Goal: Task Accomplishment & Management: Use online tool/utility

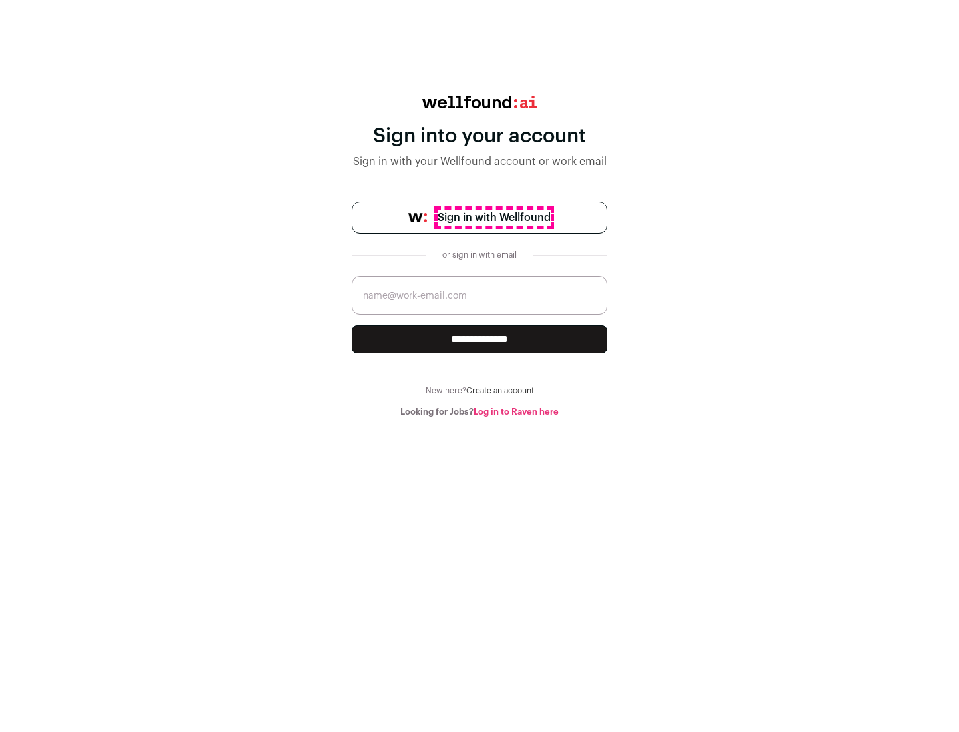
click at [493, 218] on span "Sign in with Wellfound" at bounding box center [493, 218] width 113 height 16
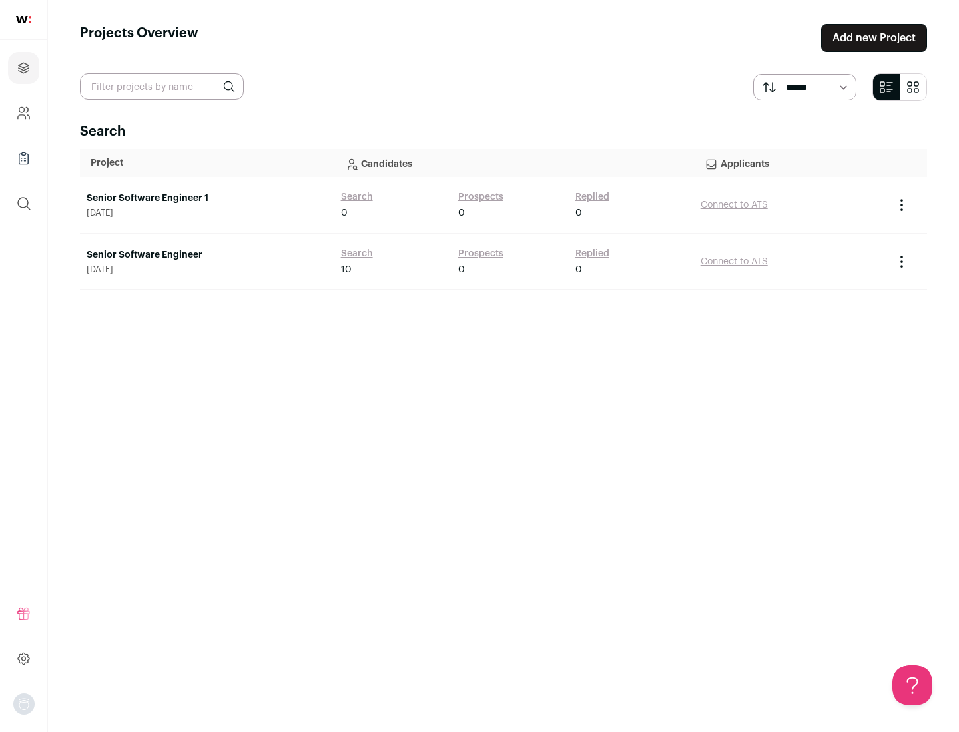
click at [206, 255] on link "Senior Software Engineer" at bounding box center [207, 254] width 241 height 13
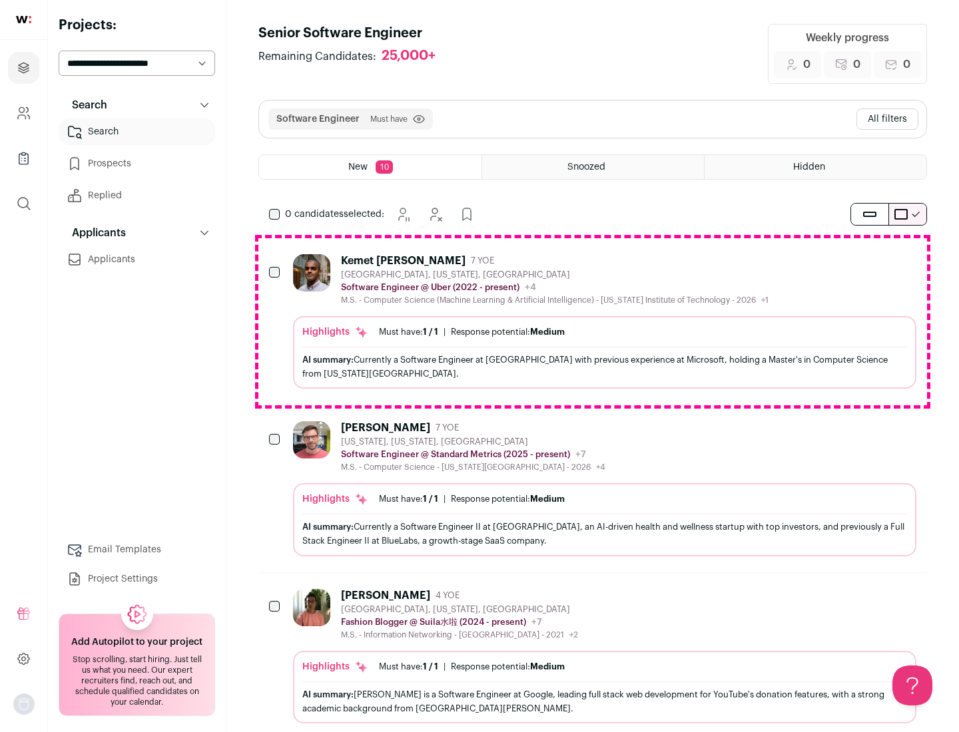
click at [593, 322] on div "Highlights Must have: 1 / 1 How many must haves have been fulfilled? | Response…" at bounding box center [604, 352] width 623 height 73
